Goal: Navigation & Orientation: Understand site structure

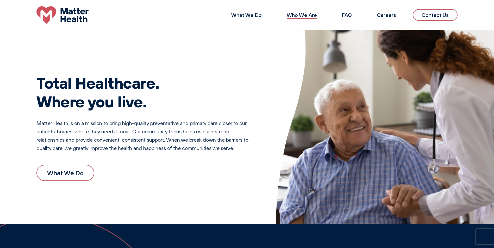
click at [309, 16] on link "Who We Are" at bounding box center [302, 15] width 30 height 7
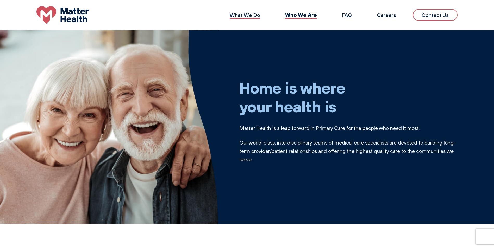
click at [250, 16] on link "What We Do" at bounding box center [245, 15] width 30 height 7
click at [137, 14] on div "What We Do Who We Are FAQ Careers Contact Us" at bounding box center [247, 14] width 494 height 17
